Goal: Task Accomplishment & Management: Manage account settings

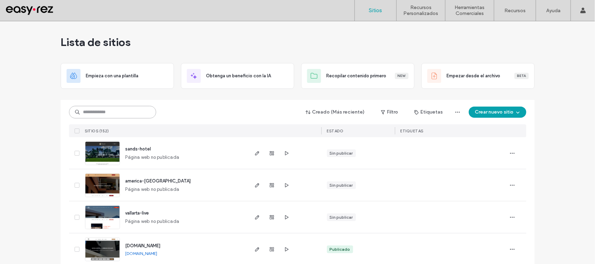
click at [112, 107] on input at bounding box center [112, 112] width 87 height 13
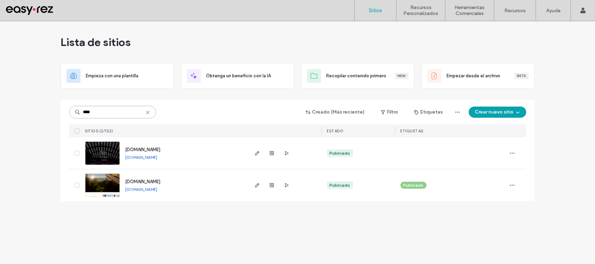
type input "****"
click at [160, 182] on span "www.elsantuario.com" at bounding box center [143, 181] width 35 height 5
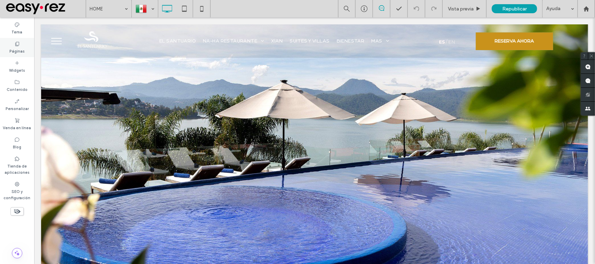
click at [13, 44] on div "Páginas" at bounding box center [17, 47] width 34 height 19
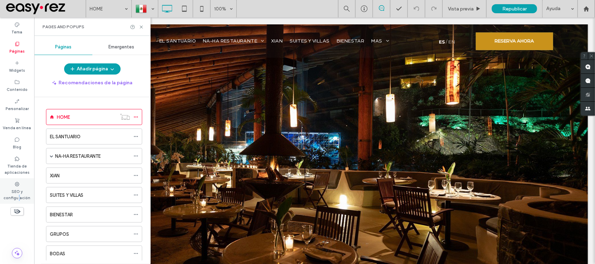
click at [18, 196] on label "SEO y configuración" at bounding box center [17, 194] width 34 height 14
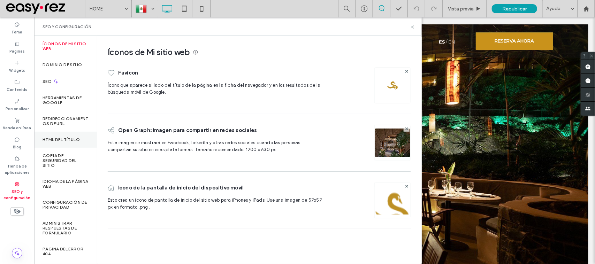
click at [59, 140] on label "HTML del título" at bounding box center [61, 139] width 37 height 5
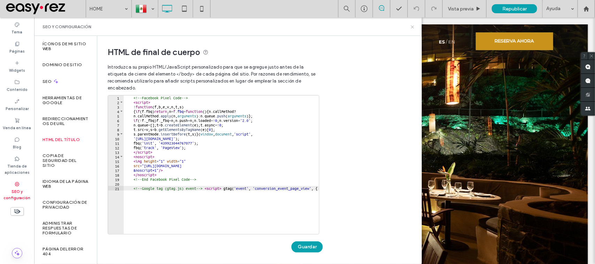
click at [413, 28] on use at bounding box center [412, 26] width 3 height 3
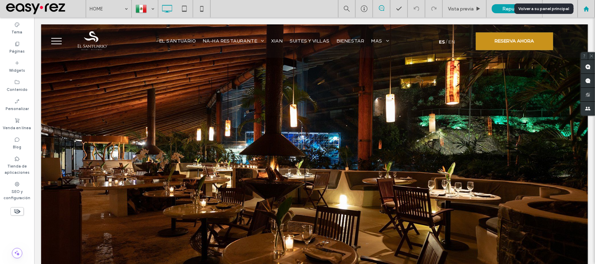
click at [594, 6] on div at bounding box center [586, 9] width 17 height 6
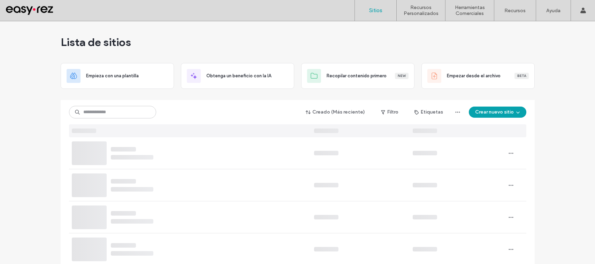
click at [124, 115] on input at bounding box center [112, 112] width 87 height 13
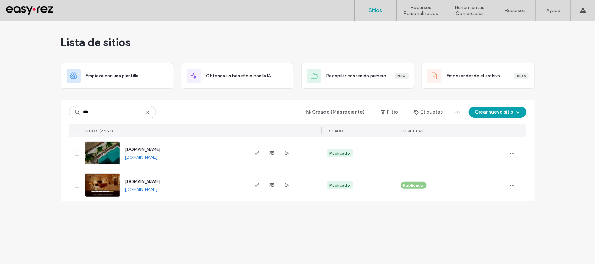
type input "***"
click at [158, 149] on span "[DOMAIN_NAME]" at bounding box center [143, 149] width 35 height 5
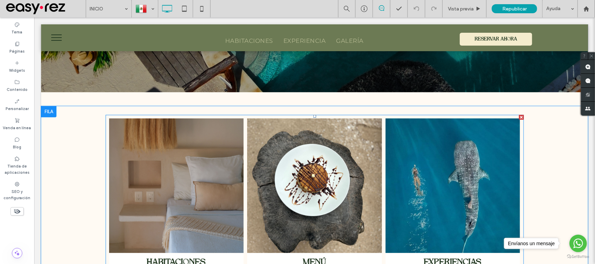
scroll to position [261, 0]
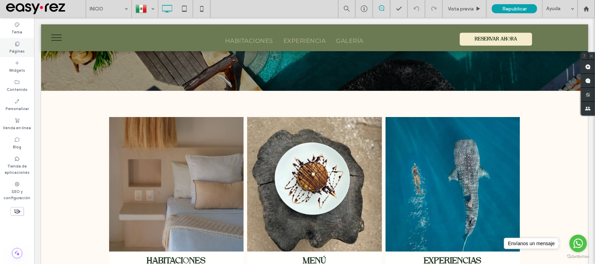
click at [24, 39] on div "Páginas" at bounding box center [17, 47] width 34 height 19
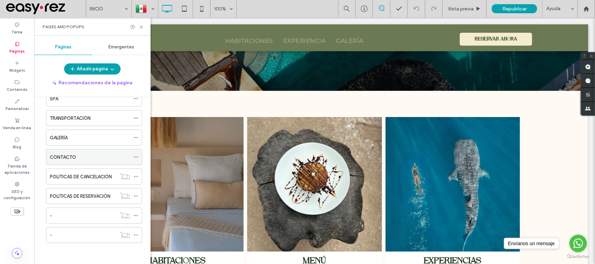
scroll to position [31, 0]
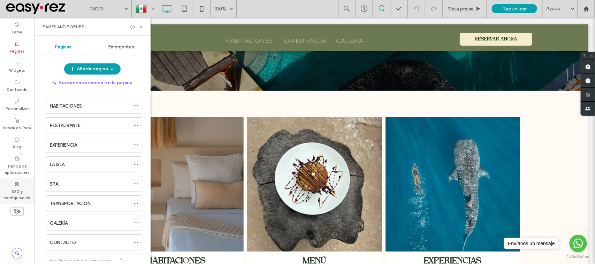
click at [16, 186] on icon at bounding box center [17, 185] width 6 height 6
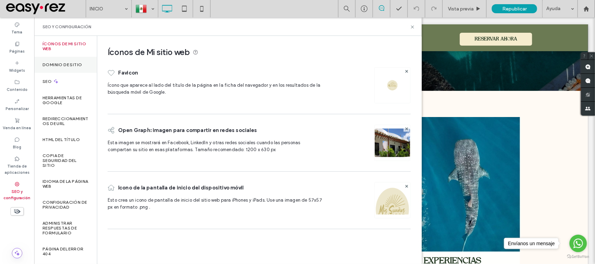
click at [81, 63] on label "Dominio de sitio" at bounding box center [62, 64] width 39 height 5
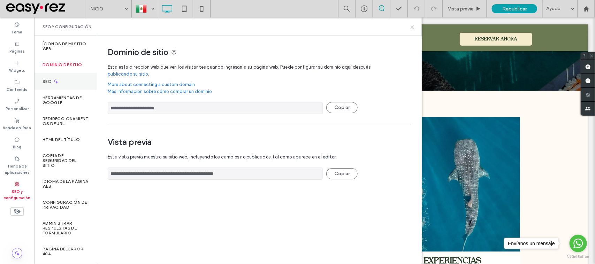
click at [68, 80] on div "SEO" at bounding box center [65, 81] width 63 height 17
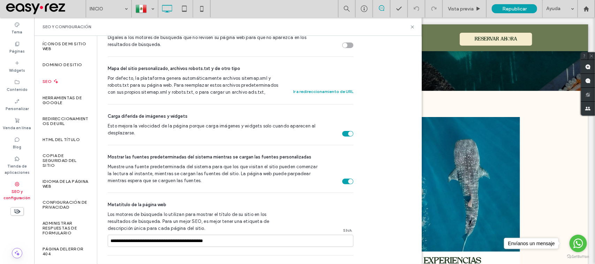
scroll to position [392, 0]
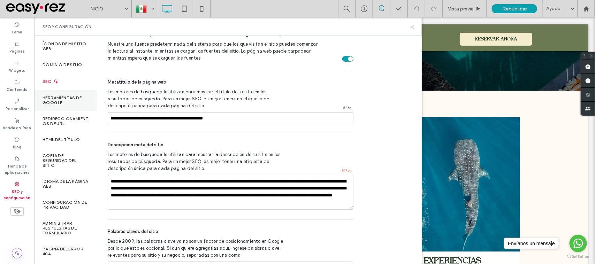
click at [70, 103] on label "Herramientas de Google" at bounding box center [66, 101] width 46 height 10
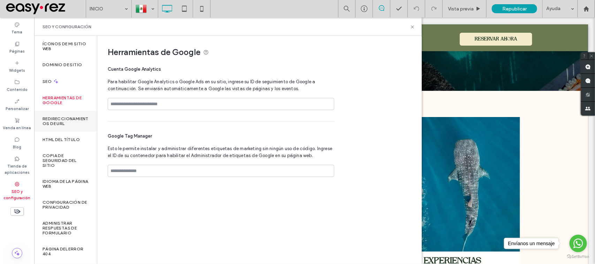
click at [73, 115] on div "Redireccionamientos de URL" at bounding box center [65, 121] width 63 height 21
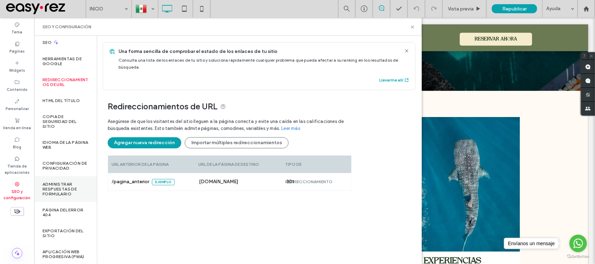
scroll to position [39, 0]
click at [59, 195] on label "Administrar respuestas de formulario" at bounding box center [66, 189] width 46 height 15
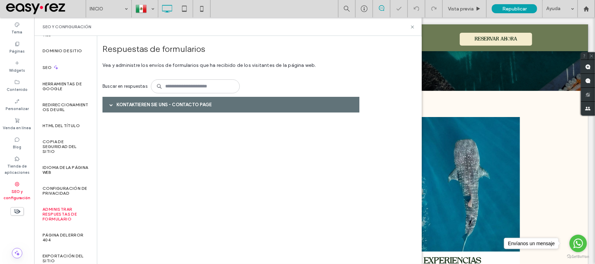
scroll to position [0, 0]
